Goal: Information Seeking & Learning: Find specific fact

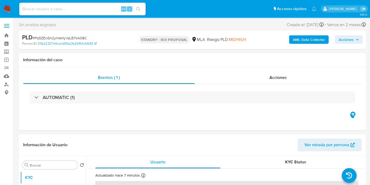
select select "10"
click at [61, 5] on div "Alt s" at bounding box center [82, 9] width 126 height 13
click at [65, 8] on input at bounding box center [82, 9] width 126 height 7
paste input "DDnZt2i6PhyWTzLOKYO3CmWn"
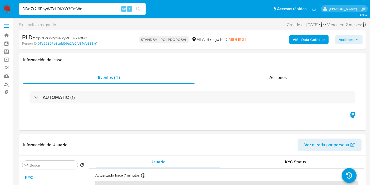
type input "DDnZt2i6PhyWTzLOKYO3CmWn"
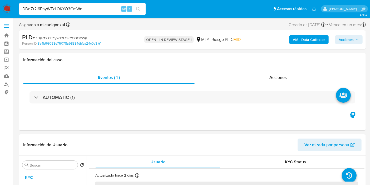
select select "10"
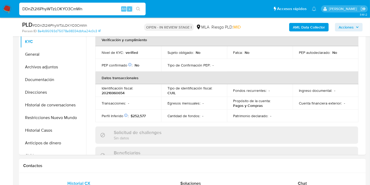
scroll to position [88, 0]
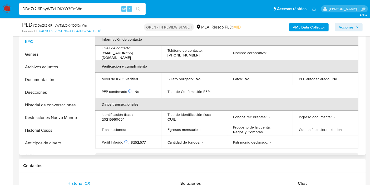
click at [195, 106] on th "Datos transaccionales" at bounding box center [226, 104] width 263 height 13
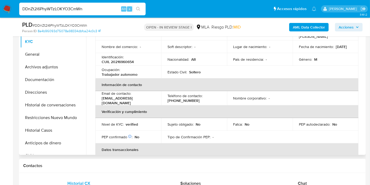
scroll to position [0, 0]
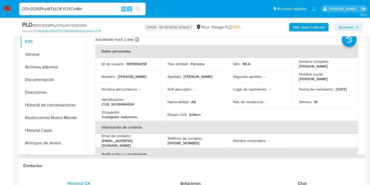
click at [133, 121] on th "Información de contacto" at bounding box center [226, 127] width 263 height 13
click at [39, 54] on button "General" at bounding box center [51, 54] width 62 height 13
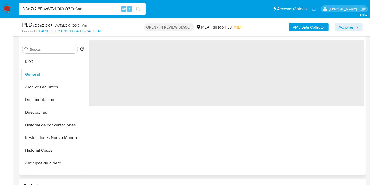
scroll to position [88, 0]
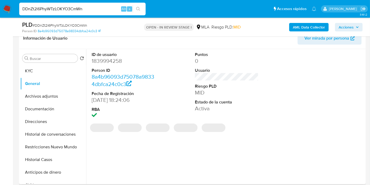
click at [116, 60] on dd "1839994258" at bounding box center [124, 60] width 64 height 7
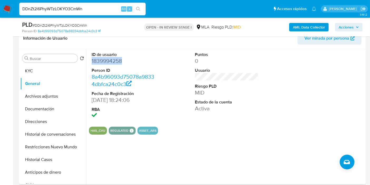
copy dd "1839994258"
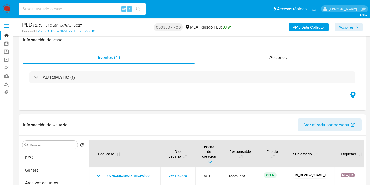
select select "10"
click at [84, 9] on input at bounding box center [82, 9] width 126 height 7
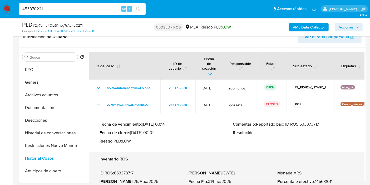
type input "453870221"
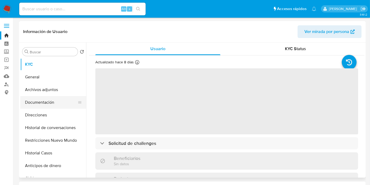
select select "10"
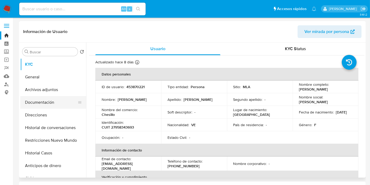
click at [53, 97] on button "Documentación" at bounding box center [51, 102] width 62 height 13
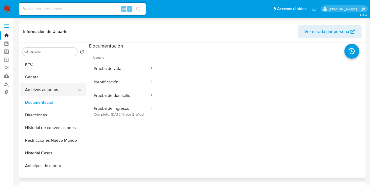
click at [56, 88] on button "Archivos adjuntos" at bounding box center [51, 89] width 62 height 13
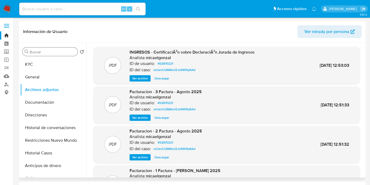
click at [63, 52] on input "Buscar" at bounding box center [53, 51] width 46 height 5
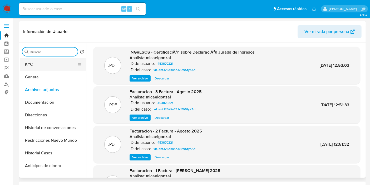
click at [58, 61] on button "KYC" at bounding box center [51, 64] width 62 height 13
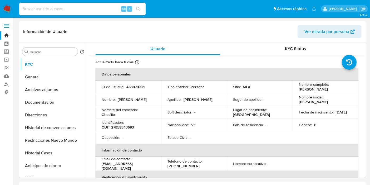
drag, startPoint x: 99, startPoint y: 12, endPoint x: 101, endPoint y: 10, distance: 2.8
click at [101, 10] on input at bounding box center [82, 9] width 126 height 7
paste input "425209521"
type input "425209521"
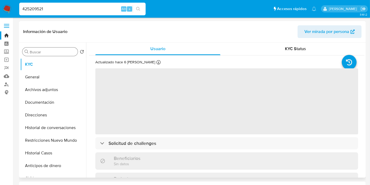
select select "10"
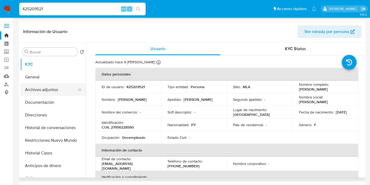
click at [41, 91] on button "Archivos adjuntos" at bounding box center [51, 89] width 62 height 13
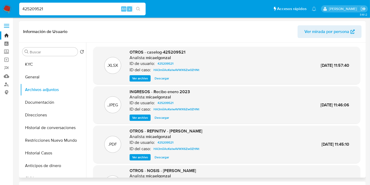
click at [157, 76] on span "Descargar" at bounding box center [162, 78] width 14 height 5
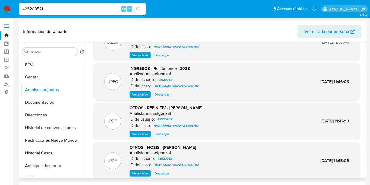
scroll to position [44, 0]
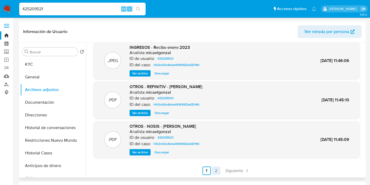
click at [216, 166] on link "2" at bounding box center [216, 170] width 8 height 8
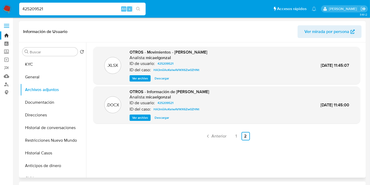
click at [158, 77] on span "Descargar" at bounding box center [162, 78] width 14 height 5
click at [47, 60] on button "KYC" at bounding box center [51, 64] width 62 height 13
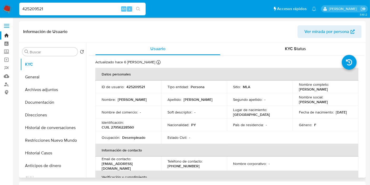
drag, startPoint x: 340, startPoint y: 88, endPoint x: 297, endPoint y: 89, distance: 43.4
click at [297, 89] on td "Nombre completo : [PERSON_NAME]" at bounding box center [325, 86] width 66 height 13
copy p "[PERSON_NAME]"
click at [120, 130] on td "Identificación : CUIL 27956228560" at bounding box center [128, 124] width 66 height 13
click at [121, 122] on p "Identificación :" at bounding box center [113, 122] width 22 height 5
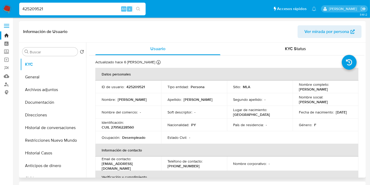
click at [121, 125] on p "CUIL 27956228560" at bounding box center [118, 127] width 32 height 5
copy p "27956228560"
click at [1, 13] on nav "Pausado Ver notificaciones 425209521 Alt s Accesos rápidos Presiona las siguien…" at bounding box center [185, 9] width 370 height 18
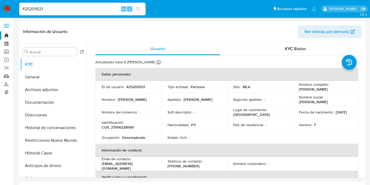
click at [4, 10] on img at bounding box center [7, 8] width 9 height 9
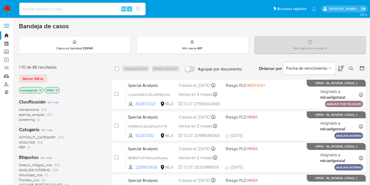
click at [33, 109] on span "transactional" at bounding box center [29, 109] width 20 height 5
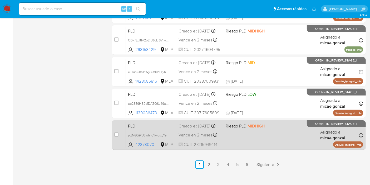
scroll to position [249, 0]
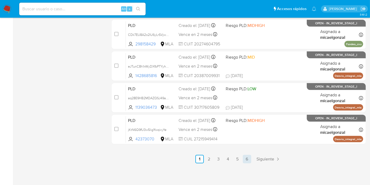
click at [247, 157] on link "6" at bounding box center [247, 159] width 8 height 8
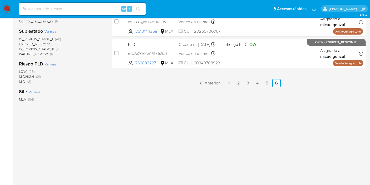
scroll to position [48, 0]
